Goal: Book appointment/travel/reservation

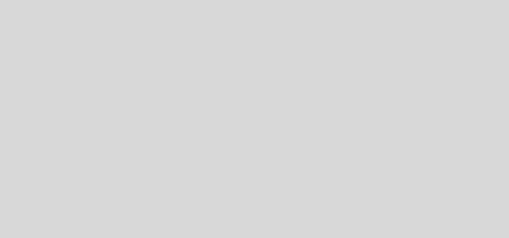
select select "pt"
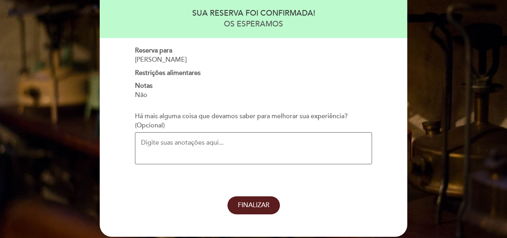
scroll to position [114, 0]
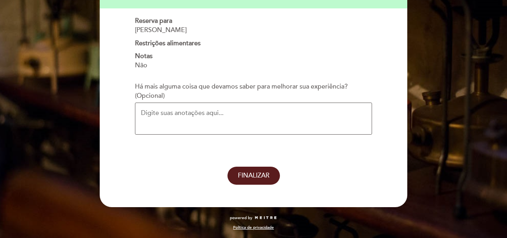
click at [150, 112] on textarea "Há mais alguma coisa que devamos saber para melhorar sua experiência? (Opcional)" at bounding box center [253, 118] width 237 height 32
drag, startPoint x: 247, startPoint y: 107, endPoint x: 142, endPoint y: 112, distance: 105.8
click at [142, 112] on textarea "estaremos comemorando 15 anos de casados" at bounding box center [253, 118] width 237 height 32
click at [285, 109] on textarea "estaremos comemorando 15 anos de casados" at bounding box center [253, 118] width 237 height 32
type textarea "estaremos comemorando 15 anos de casados"
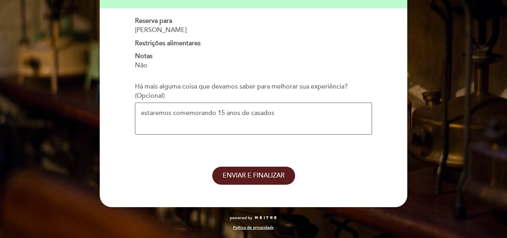
click at [251, 176] on span "ENVIAR E FINALIZAR" at bounding box center [254, 175] width 62 height 8
select select "pt"
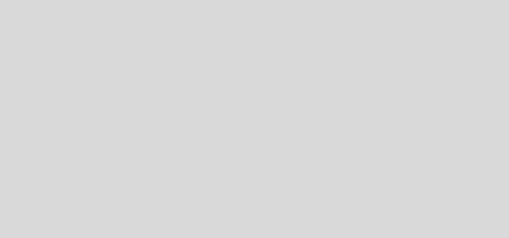
select select "pt"
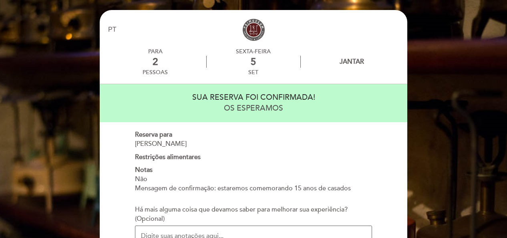
click at [318, 192] on div "Mensagem de confirmação: estaremos comemorando 15 anos de casados" at bounding box center [253, 188] width 237 height 9
